Goal: Complete application form

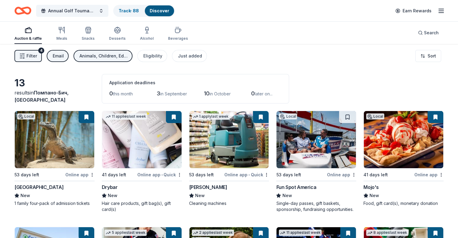
click at [74, 149] on img at bounding box center [55, 139] width 80 height 57
click at [132, 155] on img at bounding box center [142, 139] width 80 height 57
click at [305, 154] on img at bounding box center [317, 139] width 80 height 57
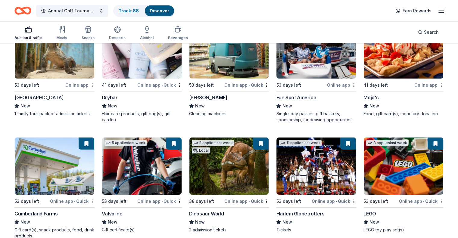
scroll to position [90, 0]
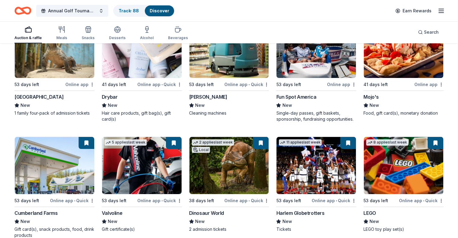
click at [365, 161] on img at bounding box center [404, 165] width 80 height 57
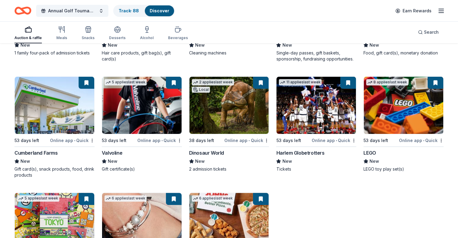
scroll to position [211, 0]
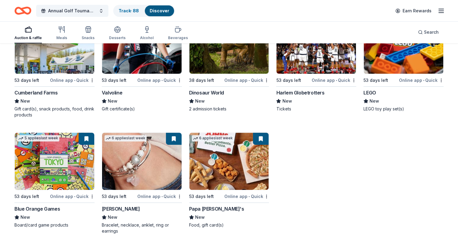
click at [121, 182] on img at bounding box center [142, 161] width 80 height 57
click at [217, 168] on img at bounding box center [229, 161] width 80 height 57
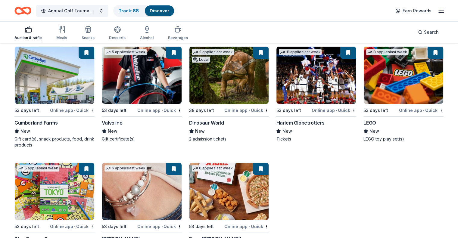
scroll to position [181, 0]
click at [240, 95] on img at bounding box center [229, 75] width 80 height 57
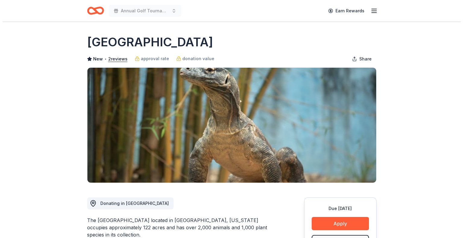
scroll to position [90, 0]
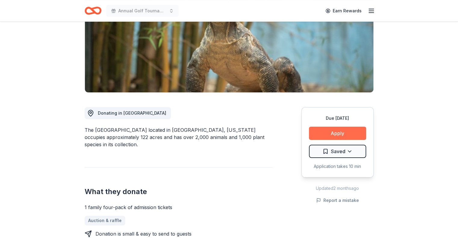
click at [332, 137] on button "Apply" at bounding box center [337, 133] width 57 height 13
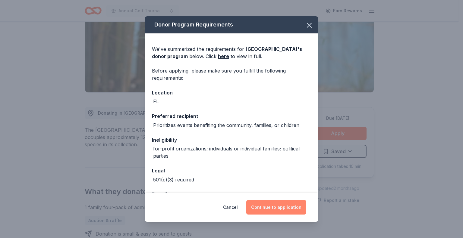
click at [277, 208] on button "Continue to application" at bounding box center [276, 207] width 60 height 14
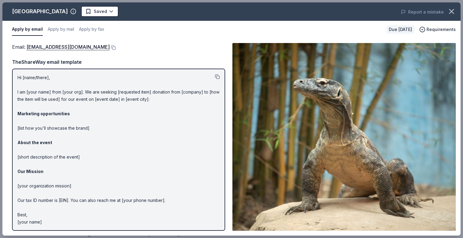
click at [217, 75] on button at bounding box center [217, 76] width 5 height 5
click at [110, 48] on button at bounding box center [113, 47] width 6 height 5
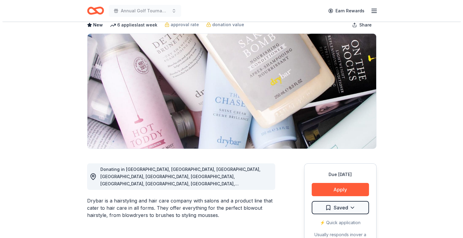
scroll to position [60, 0]
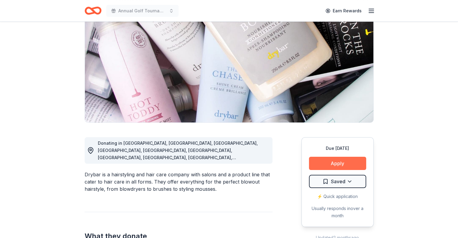
click at [330, 163] on button "Apply" at bounding box center [337, 163] width 57 height 13
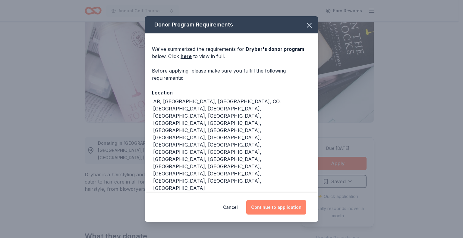
click at [270, 207] on button "Continue to application" at bounding box center [276, 207] width 60 height 14
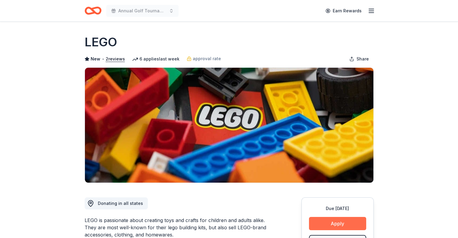
click at [343, 223] on button "Apply" at bounding box center [337, 223] width 57 height 13
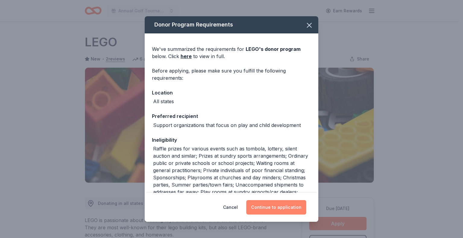
click at [274, 211] on button "Continue to application" at bounding box center [276, 207] width 60 height 14
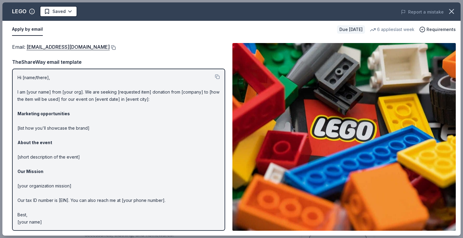
click at [110, 48] on button at bounding box center [113, 47] width 6 height 5
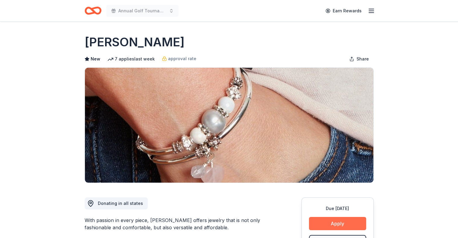
click at [335, 224] on button "Apply" at bounding box center [337, 223] width 57 height 13
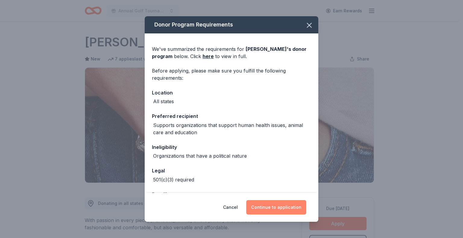
click at [265, 208] on button "Continue to application" at bounding box center [276, 207] width 60 height 14
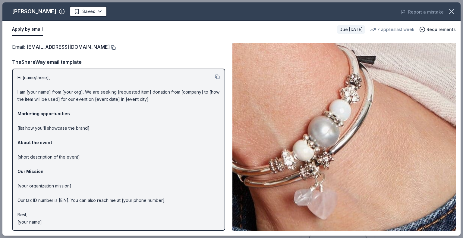
click at [110, 45] on button at bounding box center [113, 47] width 6 height 5
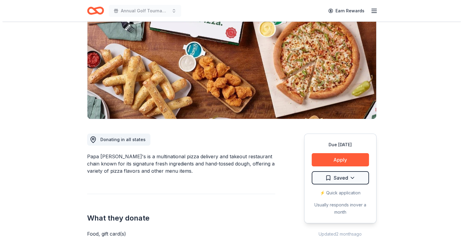
scroll to position [120, 0]
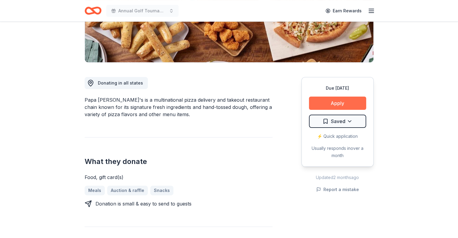
click at [322, 104] on button "Apply" at bounding box center [337, 103] width 57 height 13
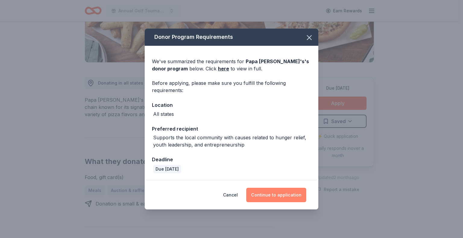
click at [269, 196] on button "Continue to application" at bounding box center [276, 195] width 60 height 14
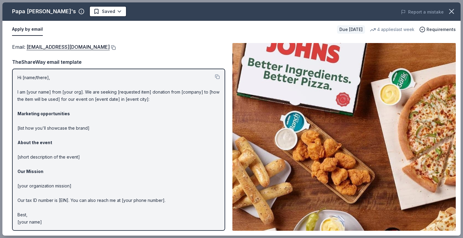
click at [110, 47] on button at bounding box center [113, 47] width 6 height 5
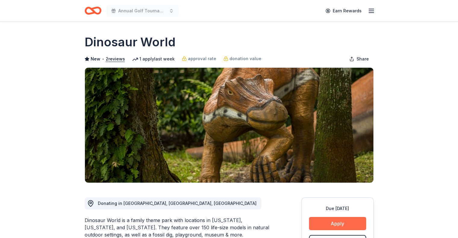
click at [354, 223] on button "Apply" at bounding box center [337, 223] width 57 height 13
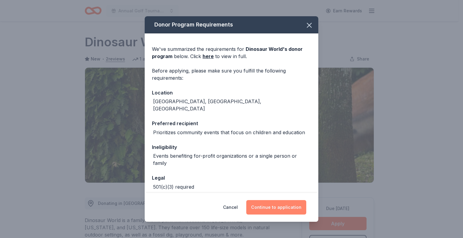
click at [286, 206] on button "Continue to application" at bounding box center [276, 207] width 60 height 14
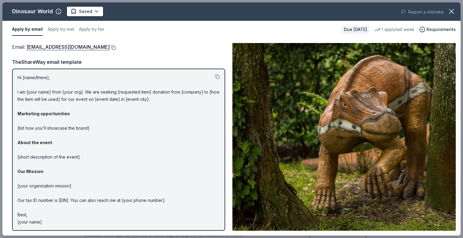
click at [110, 48] on button at bounding box center [113, 47] width 6 height 5
